Goal: Information Seeking & Learning: Learn about a topic

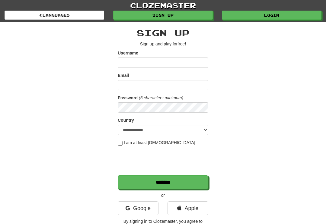
click at [275, 14] on link "Login" at bounding box center [272, 15] width 100 height 9
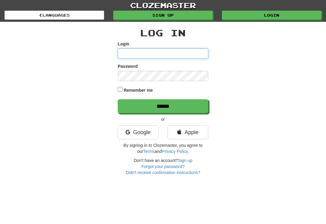
type input "**********"
click at [163, 105] on input "******" at bounding box center [163, 106] width 91 height 14
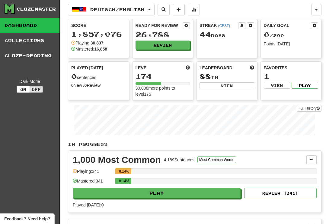
click at [167, 41] on button "Review" at bounding box center [163, 44] width 55 height 9
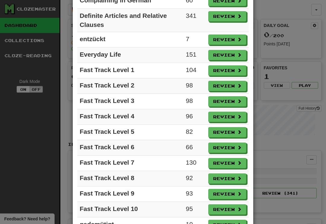
scroll to position [290, 0]
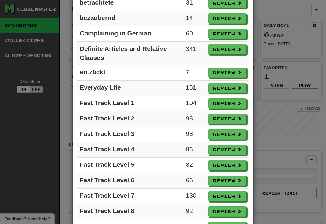
click at [231, 88] on button "Review" at bounding box center [228, 88] width 38 height 10
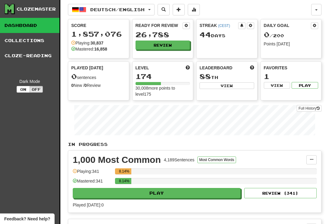
select select "**"
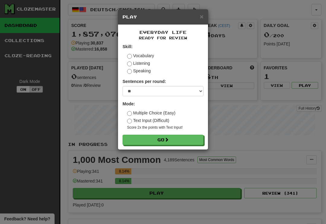
click at [173, 143] on button "Go" at bounding box center [163, 139] width 81 height 10
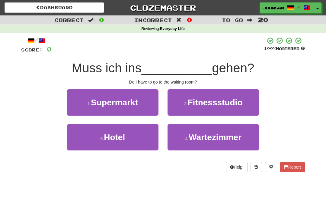
click at [205, 139] on span "Wartezimmer" at bounding box center [215, 136] width 53 height 9
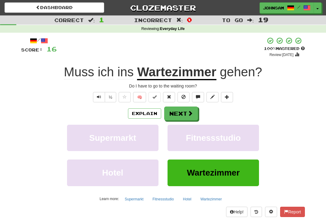
click at [183, 112] on button "Next" at bounding box center [181, 113] width 34 height 14
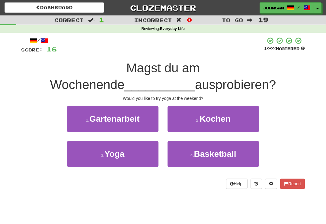
click at [147, 154] on button "3 . Yoga" at bounding box center [113, 154] width 92 height 26
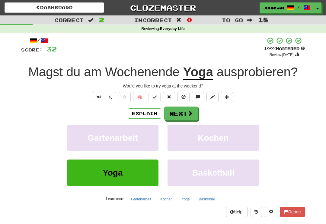
click at [187, 112] on button "Next" at bounding box center [181, 113] width 34 height 14
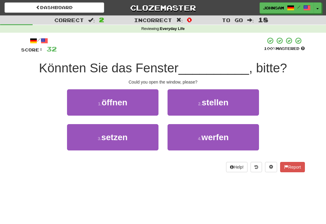
click at [148, 108] on button "1 . öffnen" at bounding box center [113, 102] width 92 height 26
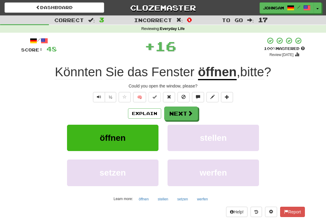
click at [190, 113] on span at bounding box center [190, 112] width 5 height 5
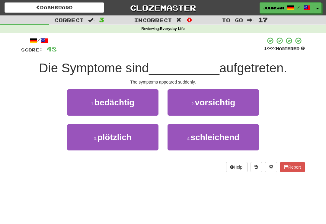
click at [144, 142] on button "3 . plötzlich" at bounding box center [113, 137] width 92 height 26
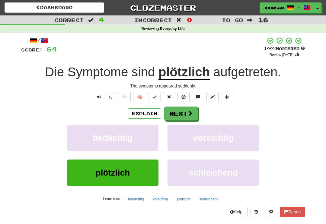
click at [189, 112] on span at bounding box center [190, 112] width 5 height 5
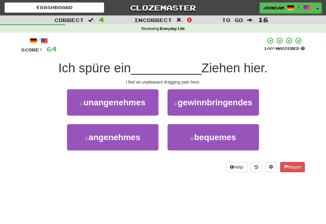
click at [149, 105] on button "1 . unangenehmes" at bounding box center [113, 102] width 92 height 26
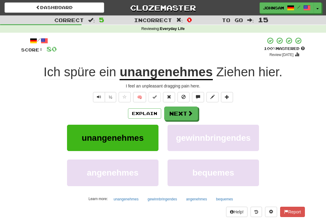
click at [236, 72] on span "Ziehen" at bounding box center [235, 72] width 39 height 15
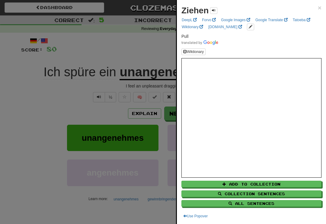
click at [127, 114] on div at bounding box center [163, 112] width 326 height 224
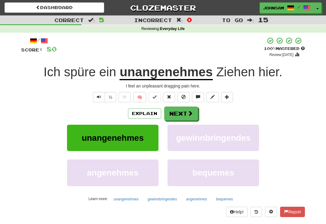
click at [181, 116] on button "Next" at bounding box center [181, 113] width 34 height 14
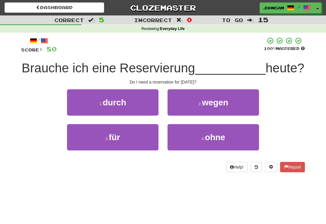
click at [129, 144] on button "3 . für" at bounding box center [113, 137] width 92 height 26
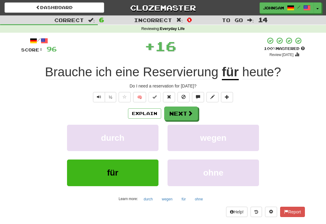
click at [178, 114] on button "Next" at bounding box center [181, 113] width 34 height 14
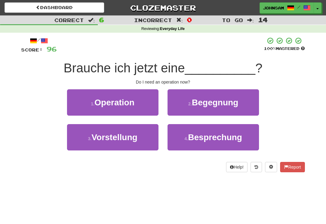
click at [149, 109] on button "1 . Operation" at bounding box center [113, 102] width 92 height 26
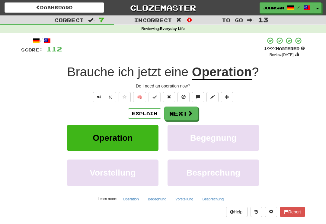
click at [189, 114] on span at bounding box center [190, 112] width 5 height 5
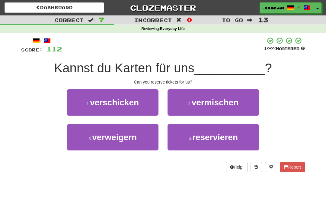
click at [193, 137] on span "reservieren" at bounding box center [216, 136] width 46 height 9
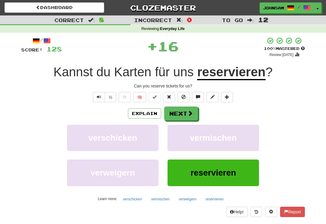
click at [185, 115] on button "Next" at bounding box center [181, 113] width 34 height 14
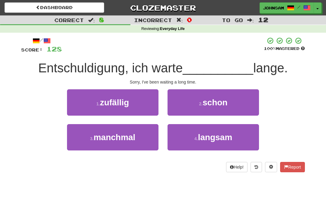
click at [211, 103] on span "schon" at bounding box center [215, 102] width 25 height 9
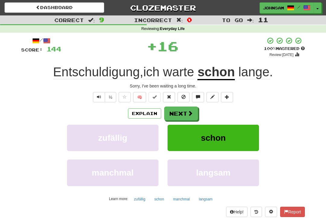
click at [188, 112] on span at bounding box center [190, 112] width 5 height 5
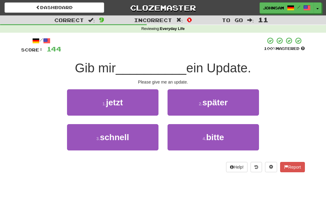
click at [197, 140] on button "4 . bitte" at bounding box center [214, 137] width 92 height 26
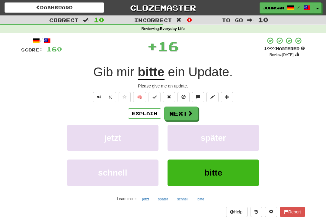
click at [185, 112] on button "Next" at bounding box center [181, 113] width 34 height 14
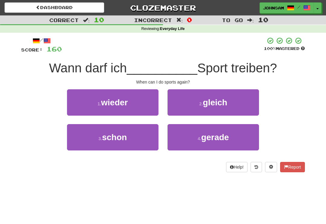
click at [144, 107] on button "1 . wieder" at bounding box center [113, 102] width 92 height 26
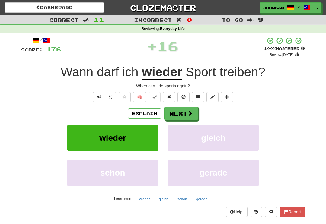
click at [186, 112] on button "Next" at bounding box center [181, 113] width 34 height 14
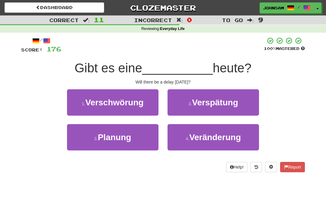
click at [200, 102] on span "Verspätung" at bounding box center [215, 102] width 46 height 9
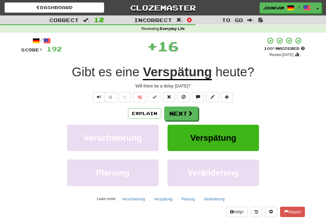
click at [185, 111] on button "Next" at bounding box center [181, 113] width 34 height 14
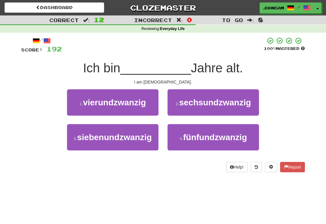
click at [201, 102] on span "sechsundzwanzig" at bounding box center [215, 102] width 72 height 9
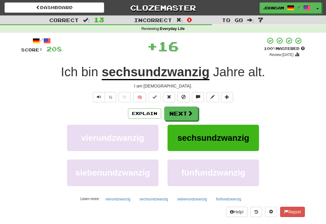
click at [188, 110] on span at bounding box center [190, 112] width 5 height 5
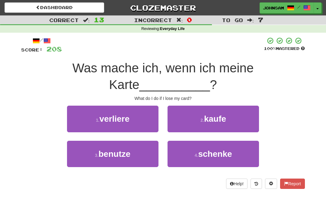
click at [137, 122] on button "1 . verliere" at bounding box center [113, 118] width 92 height 26
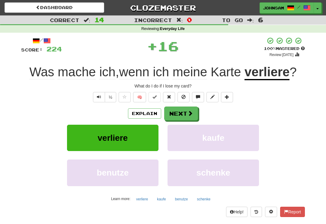
click at [184, 113] on button "Next" at bounding box center [181, 113] width 34 height 14
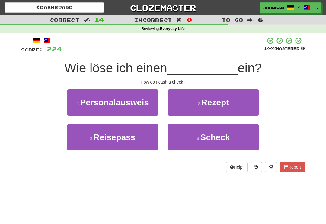
click at [188, 141] on button "4 . Scheck" at bounding box center [214, 137] width 92 height 26
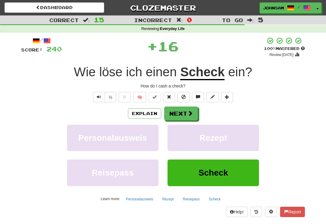
click at [182, 114] on button "Next" at bounding box center [181, 113] width 34 height 14
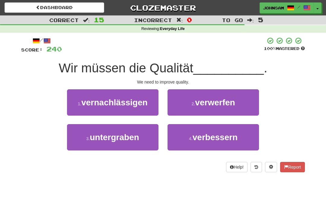
click at [191, 138] on small "4 ." at bounding box center [191, 138] width 4 height 5
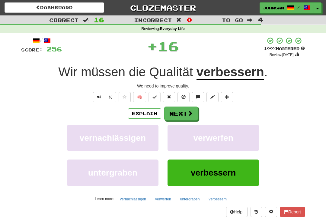
click at [184, 114] on button "Next" at bounding box center [181, 113] width 34 height 14
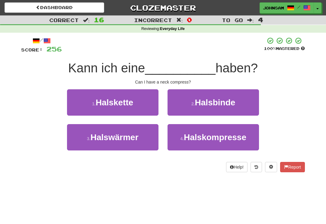
click at [192, 141] on button "4 . Halskompresse" at bounding box center [214, 137] width 92 height 26
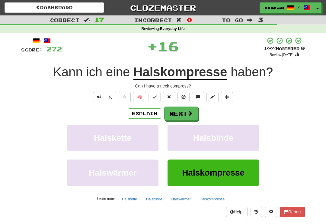
click at [187, 112] on button "Next" at bounding box center [181, 113] width 34 height 14
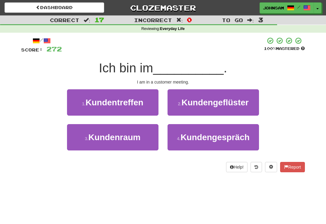
click at [140, 104] on span "Kundentreffen" at bounding box center [115, 102] width 58 height 9
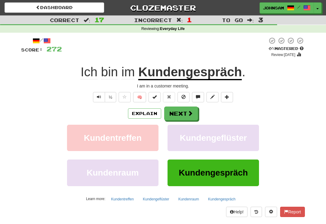
click at [186, 112] on button "Next" at bounding box center [181, 113] width 34 height 14
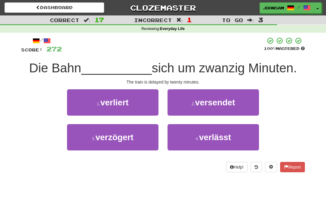
click at [140, 106] on button "1 . verliert" at bounding box center [113, 102] width 92 height 26
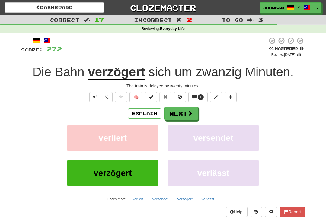
click at [180, 114] on button "Next" at bounding box center [181, 113] width 34 height 14
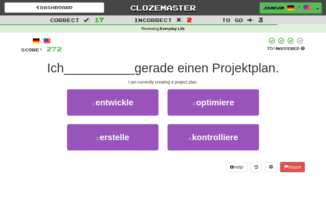
click at [139, 140] on button "3 . [GEOGRAPHIC_DATA]" at bounding box center [113, 137] width 92 height 26
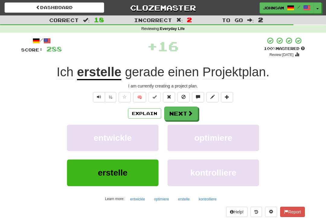
click at [184, 112] on button "Next" at bounding box center [181, 113] width 34 height 14
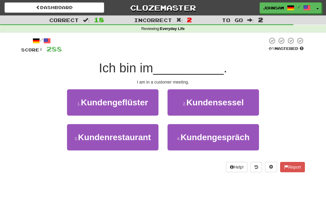
click at [187, 139] on span "Kundengespräch" at bounding box center [215, 136] width 69 height 9
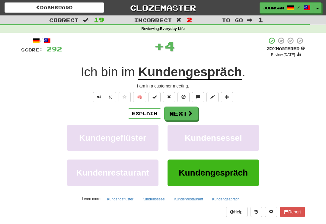
click at [184, 116] on button "Next" at bounding box center [181, 113] width 34 height 14
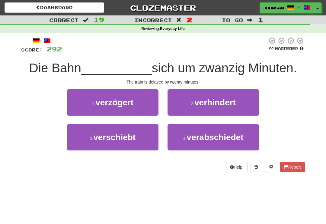
click at [141, 106] on button "1 . verzögert" at bounding box center [113, 102] width 92 height 26
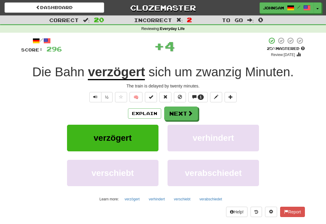
click at [183, 115] on button "Next" at bounding box center [181, 113] width 34 height 14
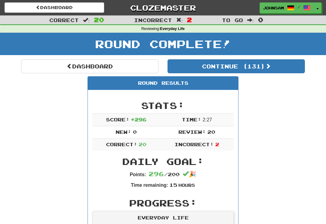
click at [236, 66] on button "Continue ( 131 )" at bounding box center [237, 66] width 138 height 14
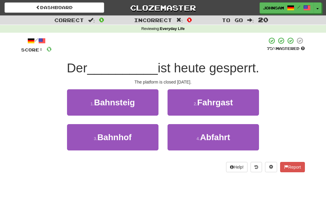
click at [142, 104] on button "1 . Bahnsteig" at bounding box center [113, 102] width 92 height 26
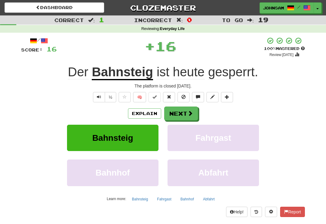
click at [185, 113] on button "Next" at bounding box center [181, 113] width 34 height 14
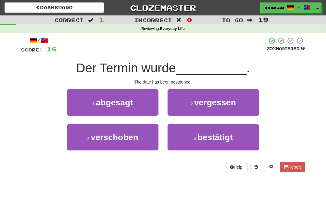
click at [144, 104] on button "1 . abgesagt" at bounding box center [113, 102] width 92 height 26
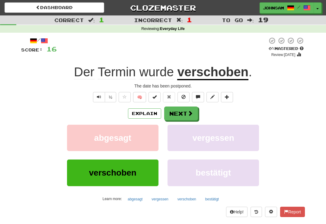
click at [101, 96] on button "Text-to-speech controls" at bounding box center [99, 97] width 12 height 10
click at [102, 96] on button "Text-to-speech controls" at bounding box center [99, 97] width 12 height 10
click at [99, 97] on span "Text-to-speech controls" at bounding box center [99, 97] width 4 height 4
click at [190, 112] on span at bounding box center [190, 112] width 5 height 5
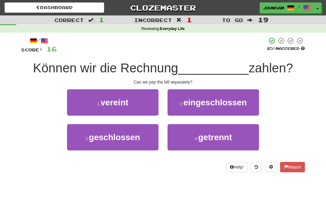
click at [198, 137] on small "4 ." at bounding box center [197, 138] width 4 height 5
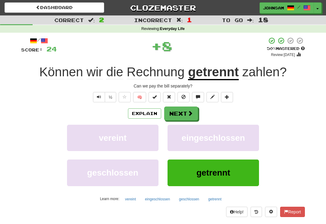
click at [185, 113] on button "Next" at bounding box center [181, 113] width 34 height 14
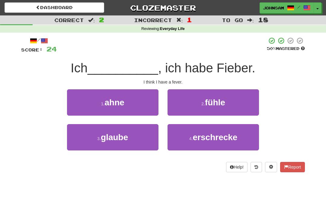
click at [134, 141] on button "3 . glaube" at bounding box center [113, 137] width 92 height 26
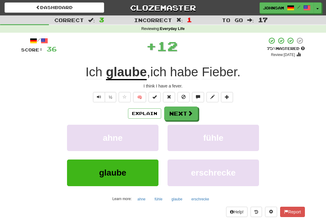
click at [183, 112] on button "Next" at bounding box center [181, 113] width 34 height 14
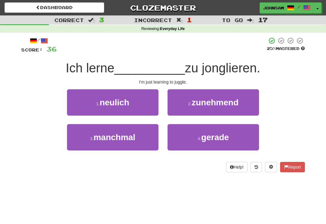
click at [196, 142] on button "4 . gerade" at bounding box center [214, 137] width 92 height 26
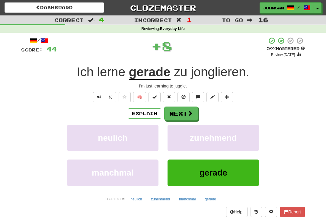
click at [182, 117] on button "Next" at bounding box center [181, 113] width 34 height 14
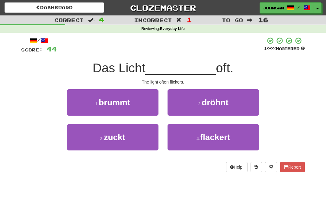
click at [190, 138] on button "4 . flackert" at bounding box center [214, 137] width 92 height 26
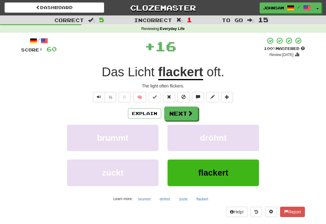
click at [181, 116] on button "Next" at bounding box center [181, 113] width 34 height 14
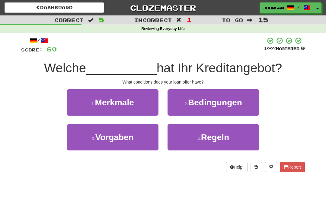
click at [196, 108] on button "2 . Bedingungen" at bounding box center [214, 102] width 92 height 26
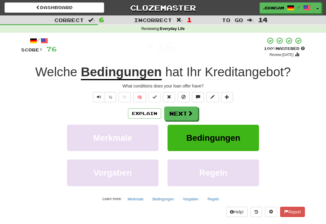
click at [186, 114] on button "Next" at bounding box center [181, 113] width 34 height 14
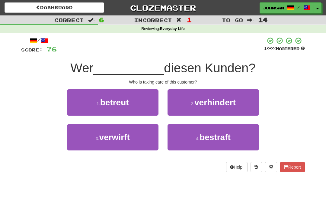
click at [142, 106] on button "1 . betreut" at bounding box center [113, 102] width 92 height 26
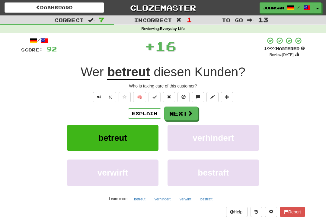
click at [188, 112] on span at bounding box center [190, 112] width 5 height 5
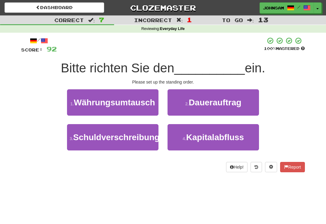
click at [125, 142] on span "Schuldverschreibung" at bounding box center [116, 136] width 86 height 9
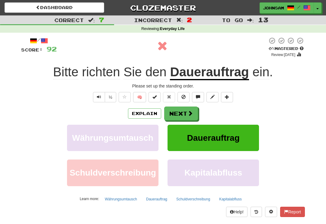
click at [186, 112] on button "Next" at bounding box center [181, 113] width 34 height 14
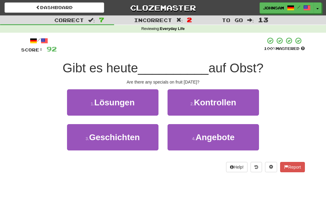
click at [189, 144] on button "4 . Angebote" at bounding box center [214, 137] width 92 height 26
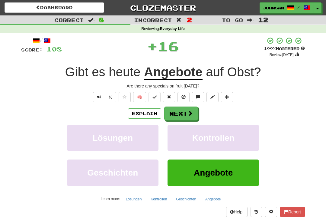
click at [181, 114] on button "Next" at bounding box center [181, 113] width 34 height 14
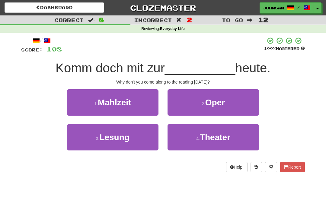
click at [141, 141] on button "3 . Lesung" at bounding box center [113, 137] width 92 height 26
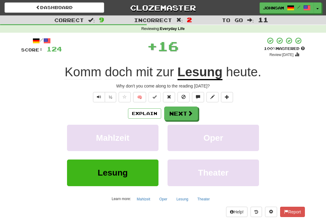
click at [183, 112] on button "Next" at bounding box center [181, 113] width 34 height 14
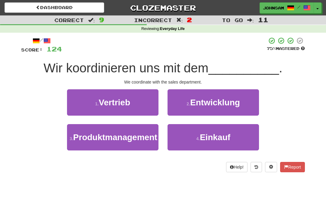
click at [141, 105] on button "1 . Vertrieb" at bounding box center [113, 102] width 92 height 26
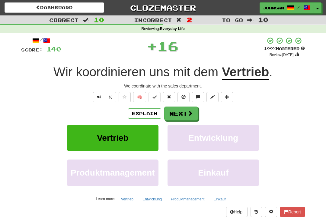
click at [184, 113] on button "Next" at bounding box center [181, 113] width 34 height 14
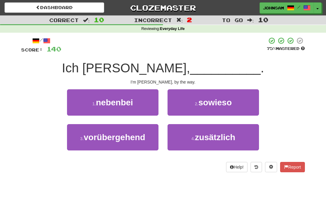
click at [138, 107] on button "1 . [GEOGRAPHIC_DATA]" at bounding box center [113, 102] width 92 height 26
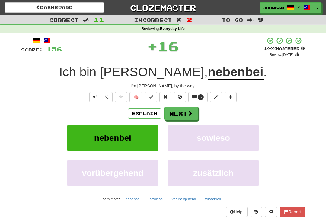
click at [178, 115] on button "Next" at bounding box center [181, 113] width 34 height 14
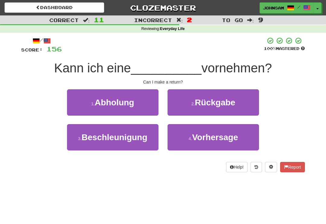
click at [192, 107] on button "2 . Rückgabe" at bounding box center [214, 102] width 92 height 26
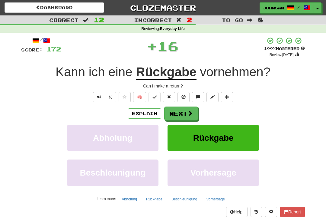
click at [185, 111] on button "Next" at bounding box center [181, 113] width 34 height 14
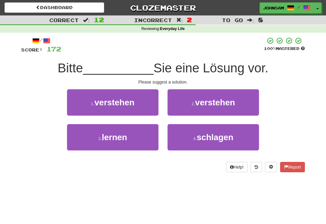
click at [195, 142] on button "4 . schlagen" at bounding box center [214, 137] width 92 height 26
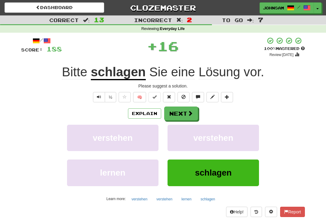
click at [188, 114] on span at bounding box center [190, 112] width 5 height 5
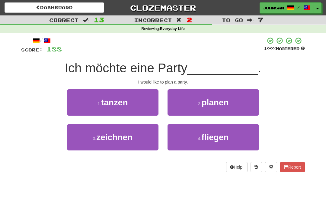
click at [202, 106] on span "planen" at bounding box center [215, 102] width 27 height 9
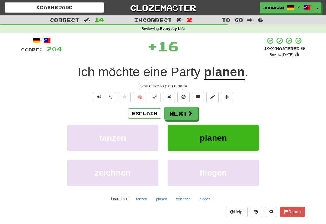
click at [186, 116] on button "Next" at bounding box center [181, 113] width 34 height 14
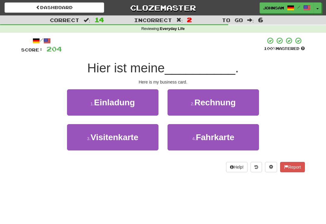
click at [137, 139] on span "Visitenkarte" at bounding box center [115, 136] width 48 height 9
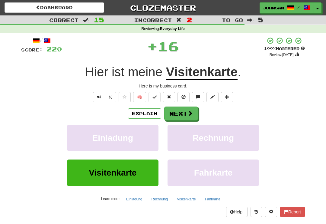
click at [186, 113] on button "Next" at bounding box center [181, 113] width 34 height 14
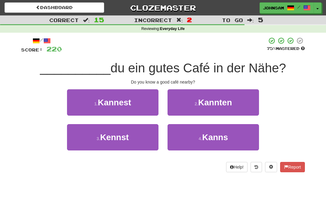
click at [132, 137] on button "3 . [GEOGRAPHIC_DATA]" at bounding box center [113, 137] width 92 height 26
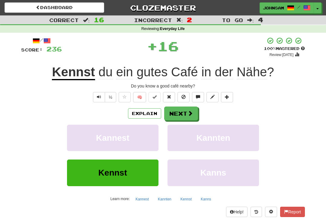
click at [183, 113] on button "Next" at bounding box center [181, 113] width 34 height 14
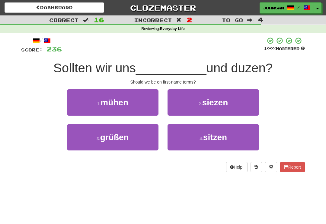
click at [202, 106] on button "2 . siezen" at bounding box center [214, 102] width 92 height 26
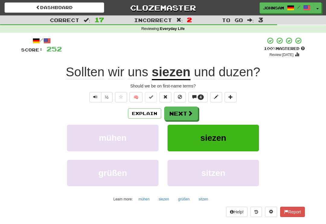
click at [183, 116] on button "Next" at bounding box center [181, 113] width 34 height 14
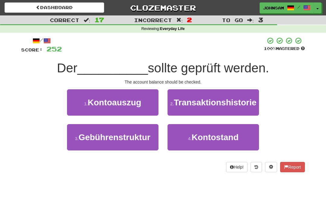
click at [190, 141] on small "4 ." at bounding box center [190, 138] width 4 height 5
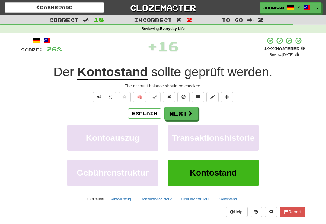
click at [183, 114] on button "Next" at bounding box center [181, 113] width 34 height 14
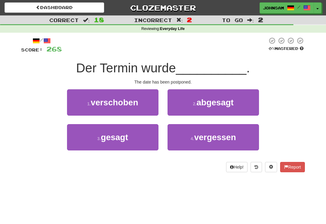
click at [143, 107] on button "1 . verschoben" at bounding box center [113, 102] width 92 height 26
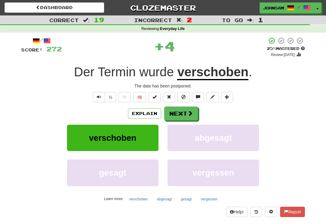
click at [100, 96] on span "Text-to-speech controls" at bounding box center [99, 97] width 4 height 4
click at [99, 96] on span "Text-to-speech controls" at bounding box center [99, 97] width 4 height 4
click at [191, 108] on button "Next" at bounding box center [181, 113] width 34 height 14
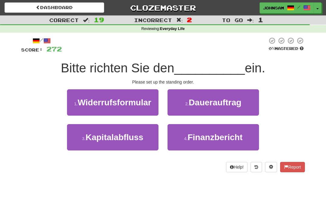
click at [202, 102] on span "Dauerauftrag" at bounding box center [215, 102] width 53 height 9
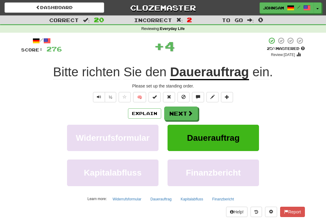
click at [188, 111] on span at bounding box center [190, 112] width 5 height 5
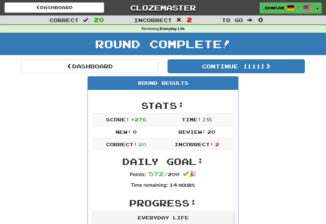
click at [261, 64] on button "Continue ( 111 )" at bounding box center [237, 66] width 138 height 14
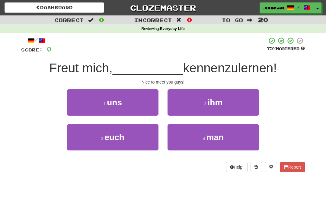
click at [130, 137] on button "3 . euch" at bounding box center [113, 137] width 92 height 26
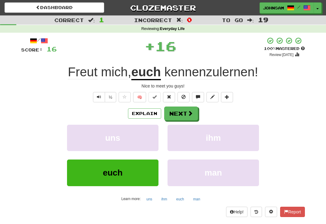
click at [188, 113] on span at bounding box center [190, 112] width 5 height 5
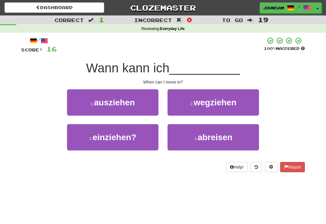
click at [129, 143] on button "3 . einziehen?" at bounding box center [113, 137] width 92 height 26
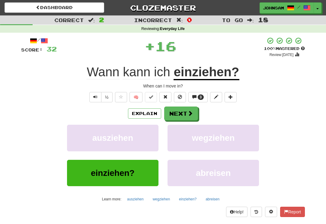
click at [185, 112] on button "Next" at bounding box center [181, 113] width 34 height 14
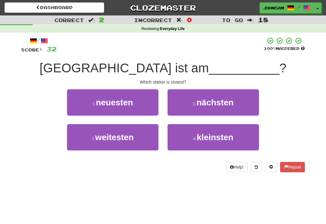
click at [195, 105] on small "2 ." at bounding box center [195, 103] width 4 height 5
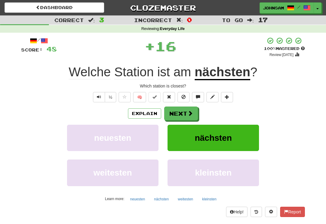
click at [184, 112] on button "Next" at bounding box center [181, 113] width 34 height 14
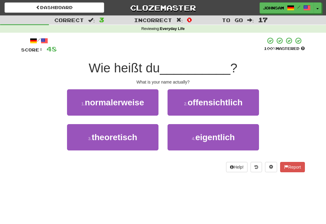
click at [191, 139] on button "4 . eigentlich" at bounding box center [214, 137] width 92 height 26
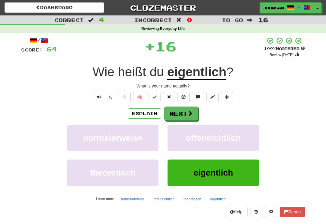
click at [183, 113] on button "Next" at bounding box center [181, 113] width 34 height 14
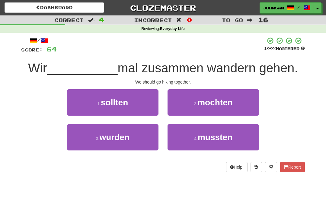
click at [143, 105] on button "1 . sollten" at bounding box center [113, 102] width 92 height 26
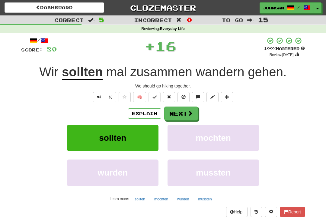
click at [182, 110] on button "Next" at bounding box center [181, 113] width 34 height 14
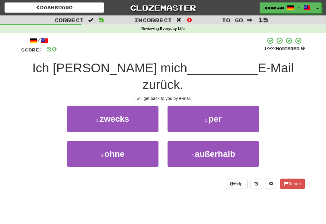
click at [203, 105] on button "2 . per" at bounding box center [214, 118] width 92 height 26
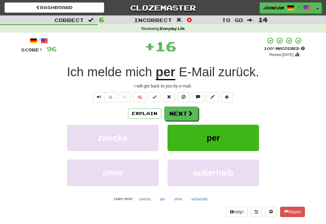
click at [185, 114] on button "Next" at bounding box center [181, 113] width 34 height 14
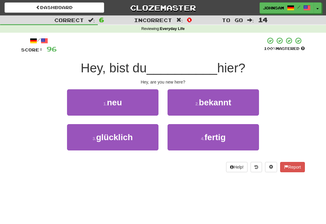
click at [145, 109] on button "1 . neu" at bounding box center [113, 102] width 92 height 26
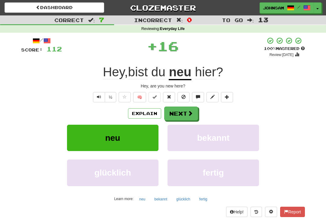
click at [181, 112] on button "Next" at bounding box center [181, 113] width 34 height 14
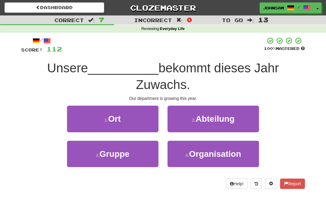
click at [193, 123] on button "2 . Abteilung" at bounding box center [214, 118] width 92 height 26
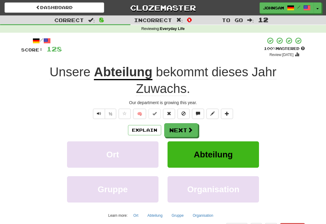
click at [181, 128] on button "Next" at bounding box center [181, 130] width 34 height 14
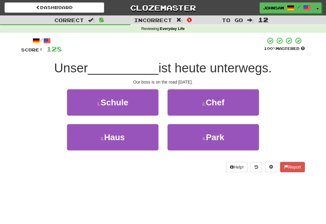
click at [194, 109] on button "2 . Chef" at bounding box center [214, 102] width 92 height 26
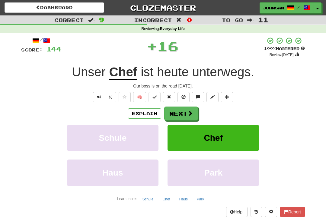
click at [183, 113] on button "Next" at bounding box center [181, 113] width 34 height 14
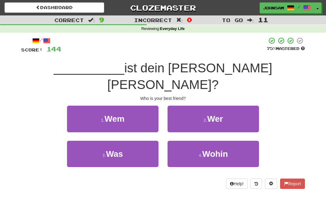
click at [200, 105] on button "2 . Wer" at bounding box center [214, 118] width 92 height 26
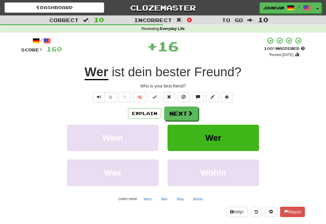
click at [186, 111] on button "Next" at bounding box center [181, 113] width 34 height 14
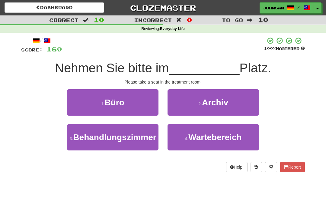
click at [129, 142] on span "Behandlungszimmer" at bounding box center [114, 136] width 83 height 9
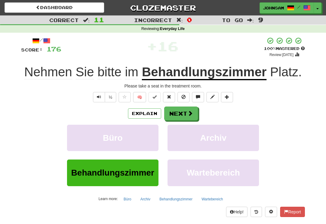
click at [185, 112] on button "Next" at bounding box center [181, 113] width 34 height 14
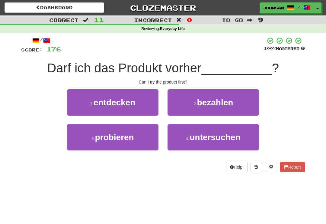
click at [129, 140] on span "probieren" at bounding box center [114, 136] width 39 height 9
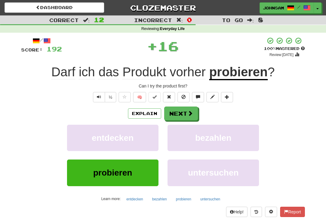
click at [184, 110] on button "Next" at bounding box center [181, 113] width 34 height 14
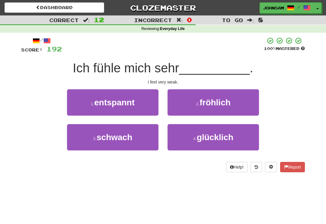
click at [134, 141] on button "3 . schwach" at bounding box center [113, 137] width 92 height 26
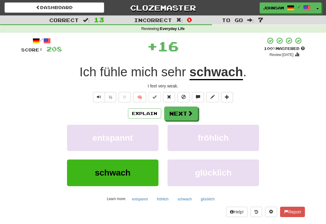
click at [182, 111] on button "Next" at bounding box center [181, 113] width 34 height 14
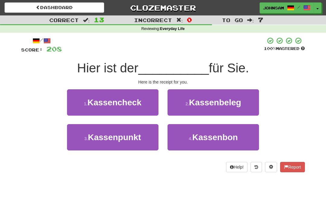
click at [199, 138] on span "Kassenbon" at bounding box center [216, 136] width 46 height 9
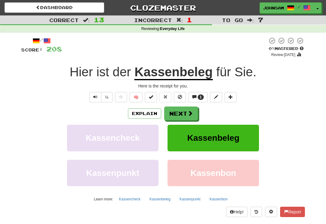
click at [95, 96] on span "Text-to-speech controls" at bounding box center [95, 97] width 4 height 4
click at [94, 98] on span "Text-to-speech controls" at bounding box center [95, 97] width 4 height 4
click at [164, 70] on u "Kassenbeleg" at bounding box center [173, 72] width 78 height 15
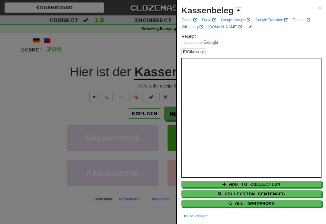
click at [79, 112] on div at bounding box center [163, 112] width 326 height 224
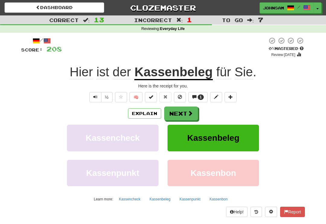
click at [184, 113] on button "Next" at bounding box center [181, 113] width 34 height 14
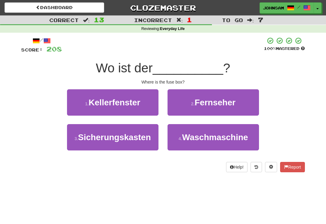
click at [117, 138] on span "Sicherungskasten" at bounding box center [114, 136] width 73 height 9
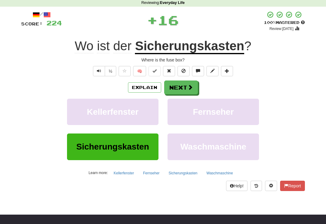
scroll to position [26, 0]
click at [189, 89] on span at bounding box center [190, 86] width 5 height 5
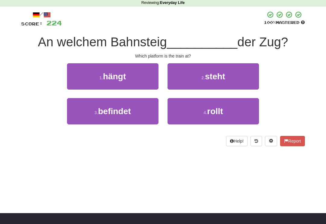
click at [220, 77] on span "steht" at bounding box center [215, 76] width 20 height 9
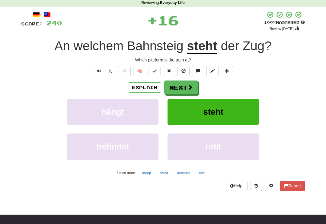
click at [186, 88] on button "Next" at bounding box center [181, 87] width 34 height 14
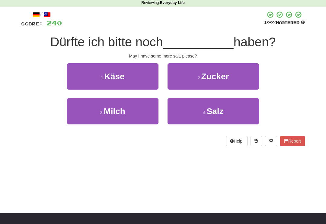
click at [199, 112] on button "4 . [GEOGRAPHIC_DATA]" at bounding box center [214, 111] width 92 height 26
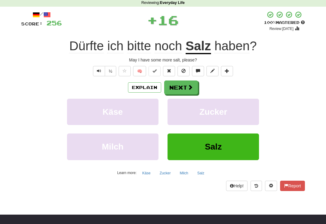
click at [189, 89] on span at bounding box center [190, 86] width 5 height 5
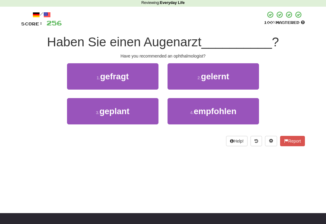
click at [191, 112] on small "4 ." at bounding box center [192, 112] width 4 height 5
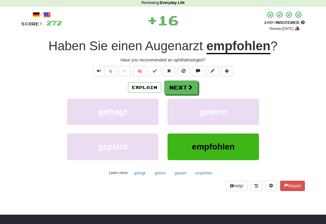
click at [187, 91] on button "Next" at bounding box center [181, 87] width 34 height 14
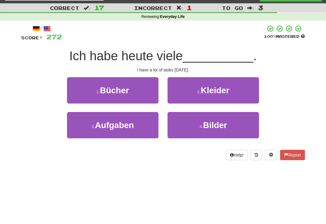
scroll to position [0, 0]
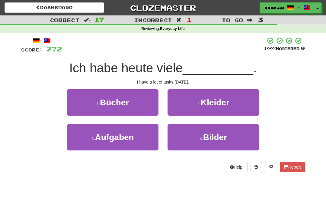
click at [139, 142] on button "3 . Aufgaben" at bounding box center [113, 137] width 92 height 26
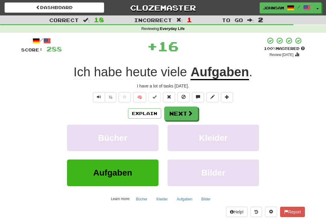
click at [184, 115] on button "Next" at bounding box center [181, 113] width 34 height 14
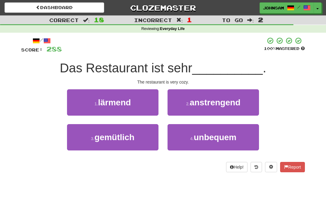
click at [140, 139] on button "3 . gemütlich" at bounding box center [113, 137] width 92 height 26
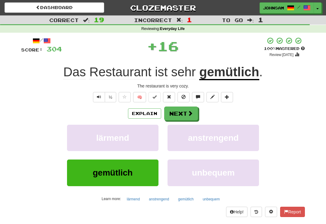
click at [183, 111] on button "Next" at bounding box center [181, 113] width 34 height 14
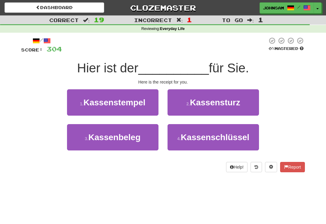
click at [141, 137] on span "Kassenbeleg" at bounding box center [115, 136] width 52 height 9
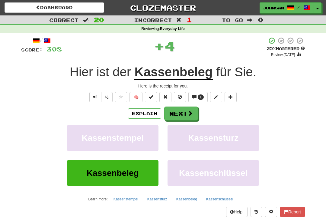
click at [183, 114] on button "Next" at bounding box center [181, 113] width 34 height 14
